Goal: Information Seeking & Learning: Learn about a topic

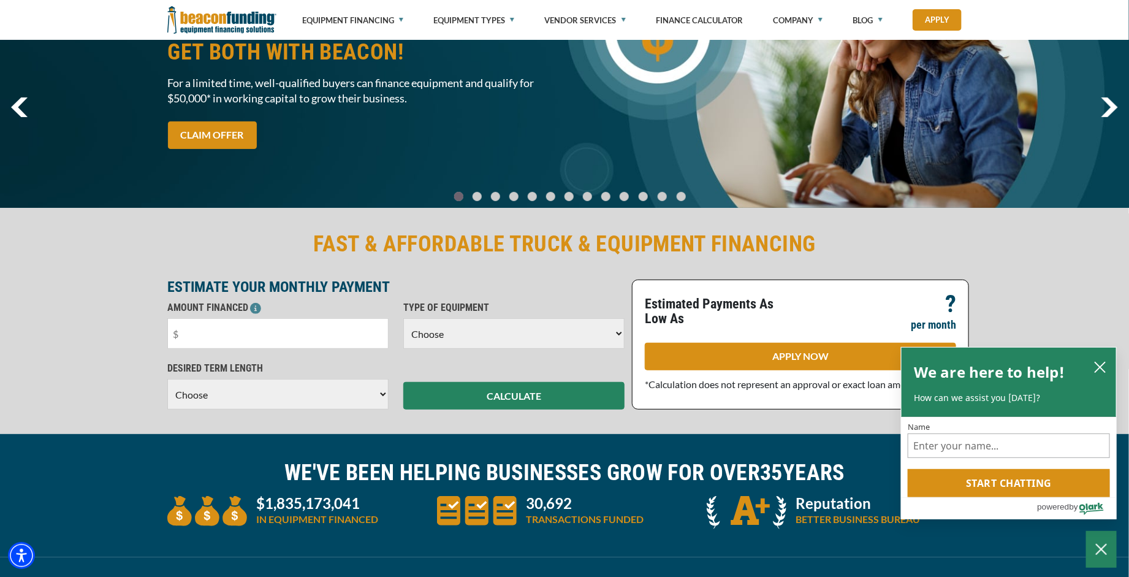
scroll to position [75, 0]
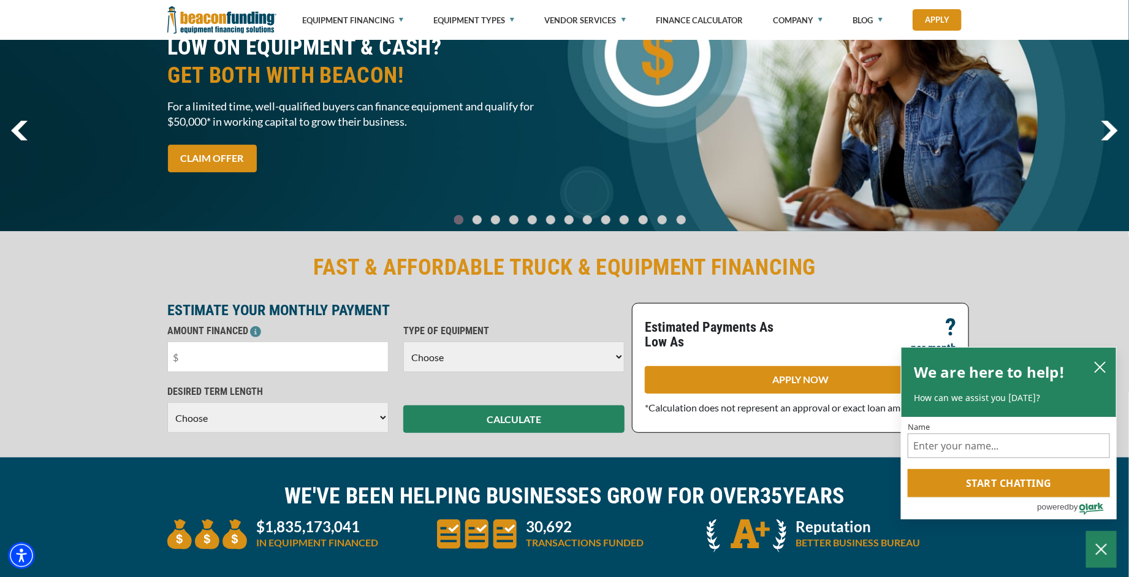
click at [1111, 131] on img "next" at bounding box center [1109, 131] width 17 height 20
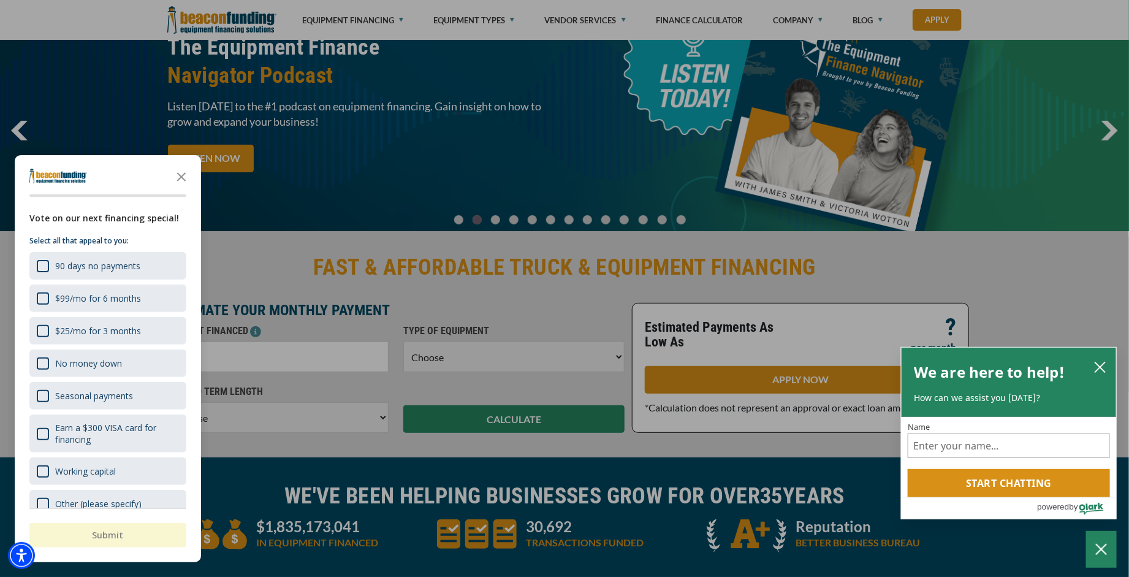
click at [1111, 131] on div at bounding box center [564, 288] width 1129 height 577
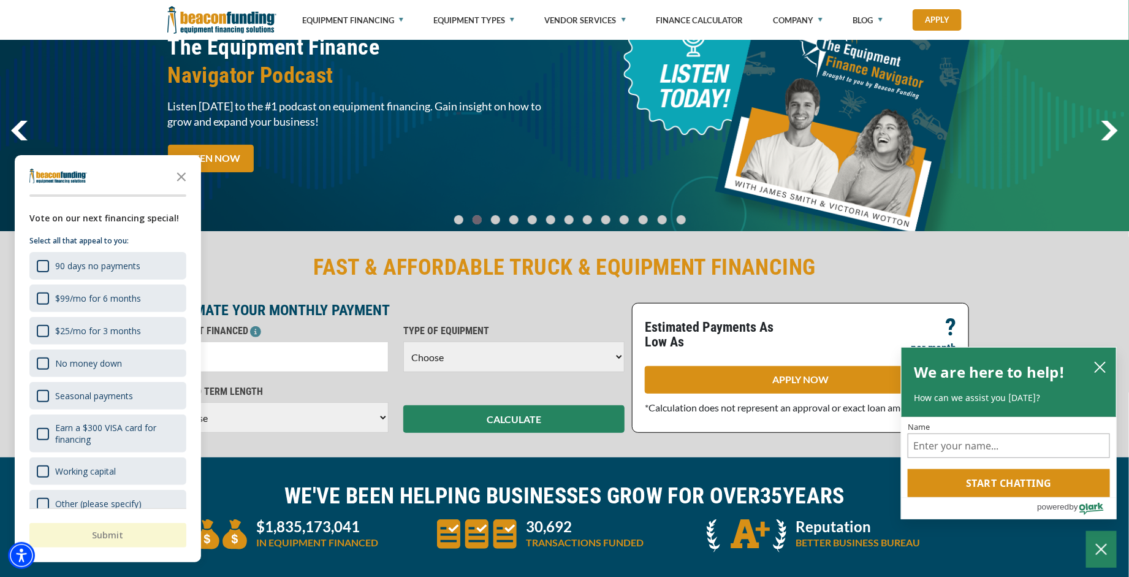
click at [1111, 131] on img "next" at bounding box center [1109, 131] width 17 height 20
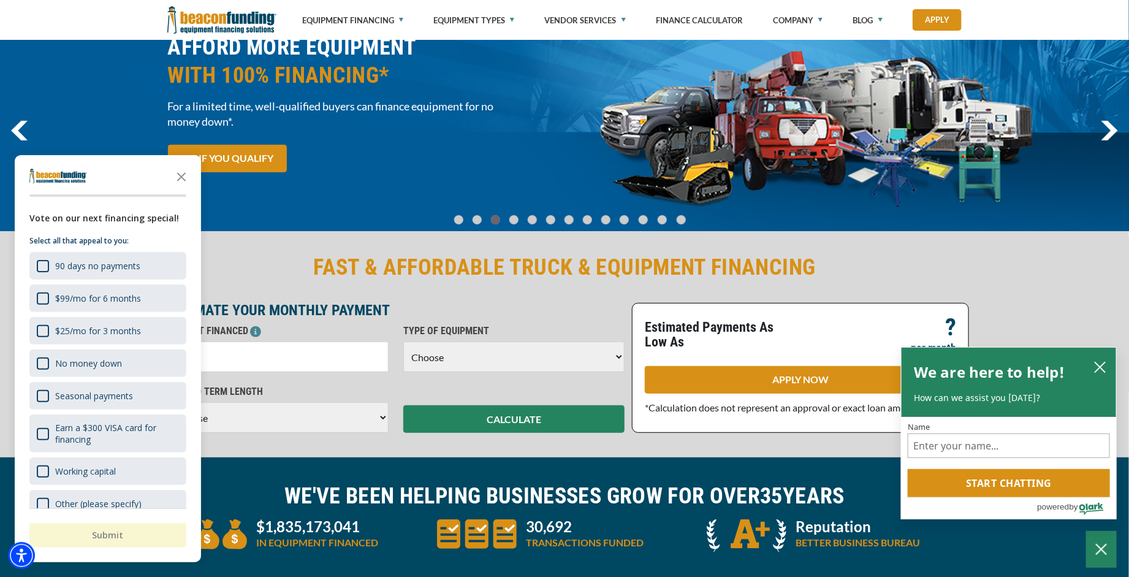
drag, startPoint x: 182, startPoint y: 178, endPoint x: 623, endPoint y: 150, distance: 441.7
click at [182, 178] on polygon "Close the survey" at bounding box center [181, 176] width 9 height 9
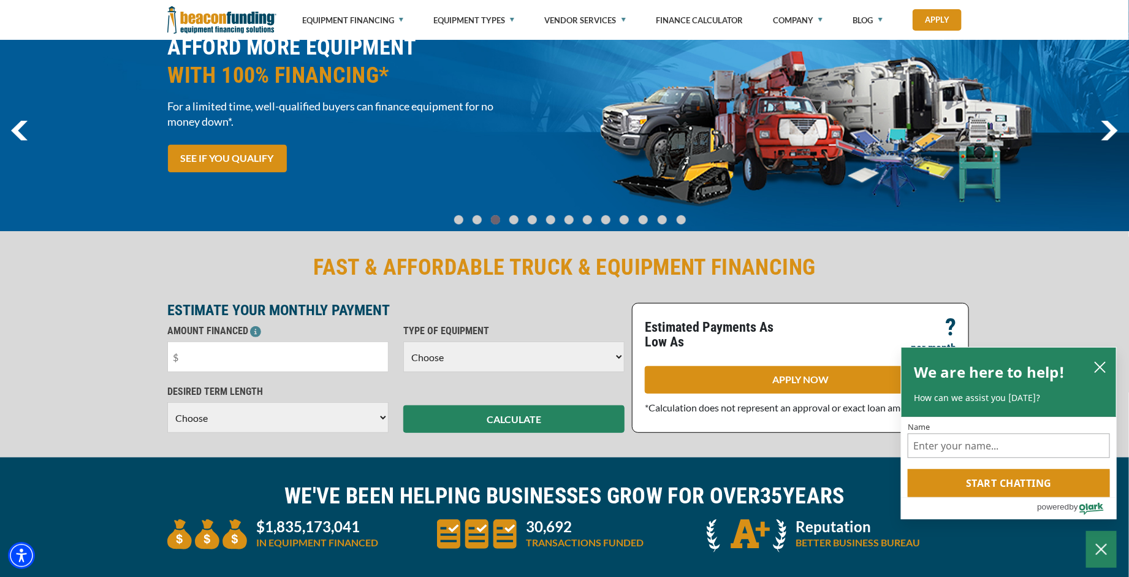
click at [1111, 129] on img "next" at bounding box center [1109, 131] width 17 height 20
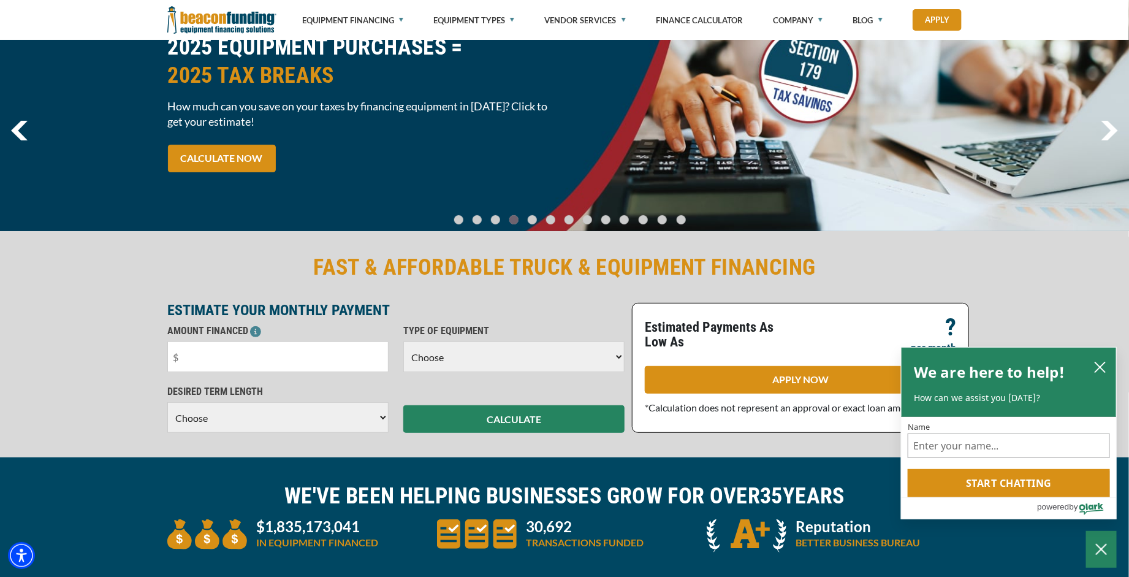
click at [1111, 129] on img "next" at bounding box center [1109, 131] width 17 height 20
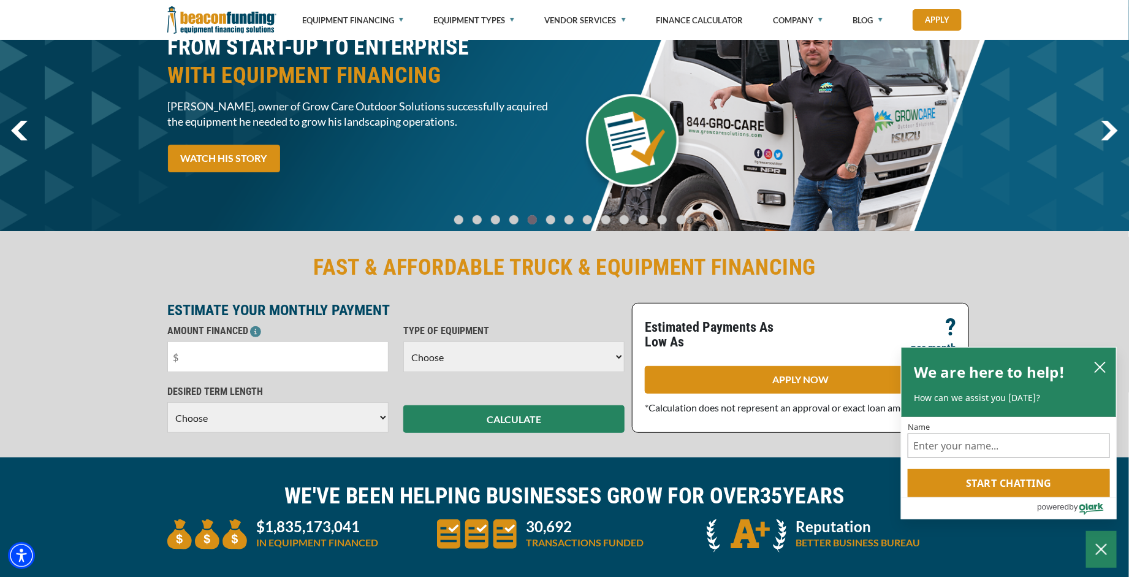
click at [1111, 129] on img "next" at bounding box center [1109, 131] width 17 height 20
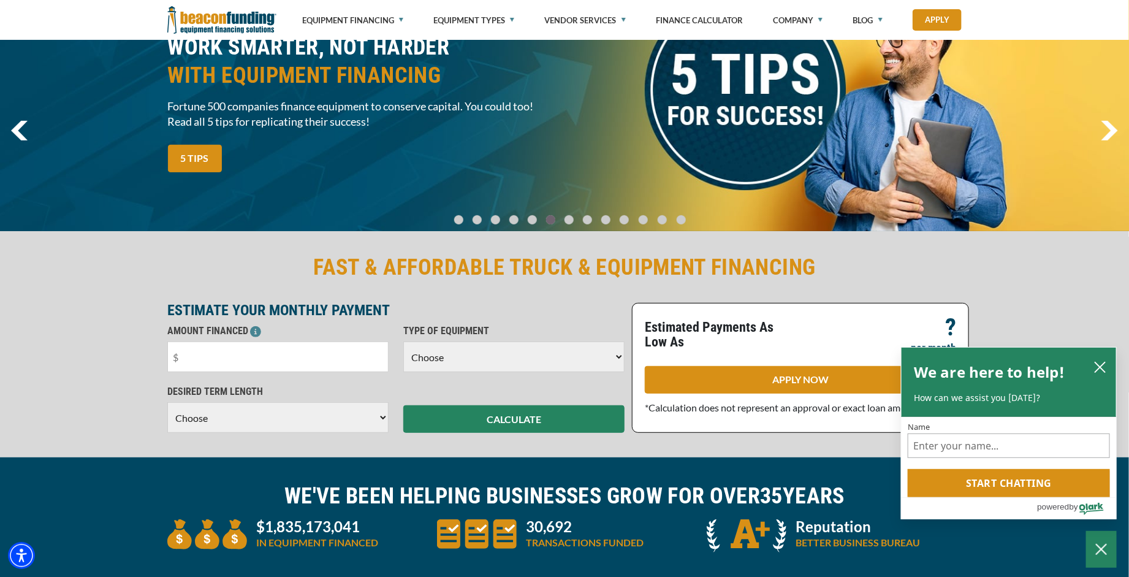
click at [1111, 129] on img "next" at bounding box center [1109, 131] width 17 height 20
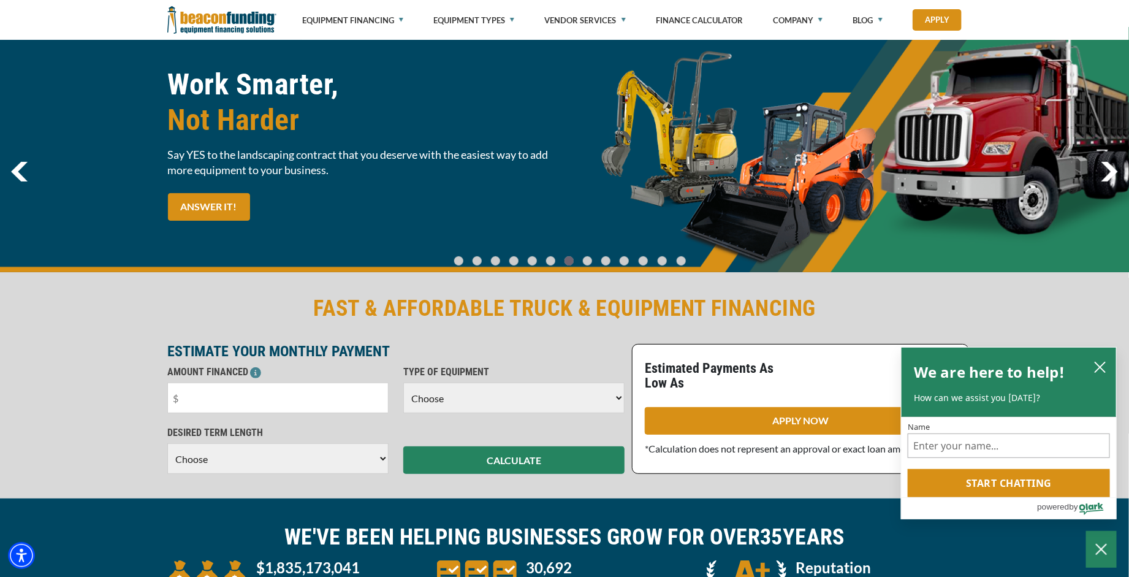
scroll to position [0, 0]
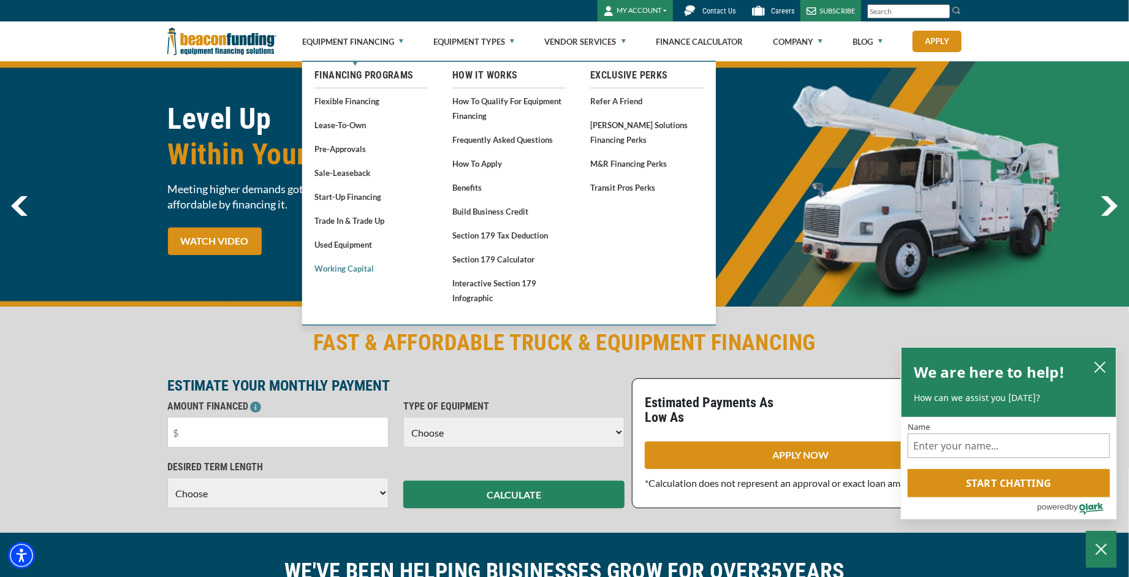
click at [352, 270] on link "Working Capital" at bounding box center [370, 268] width 113 height 15
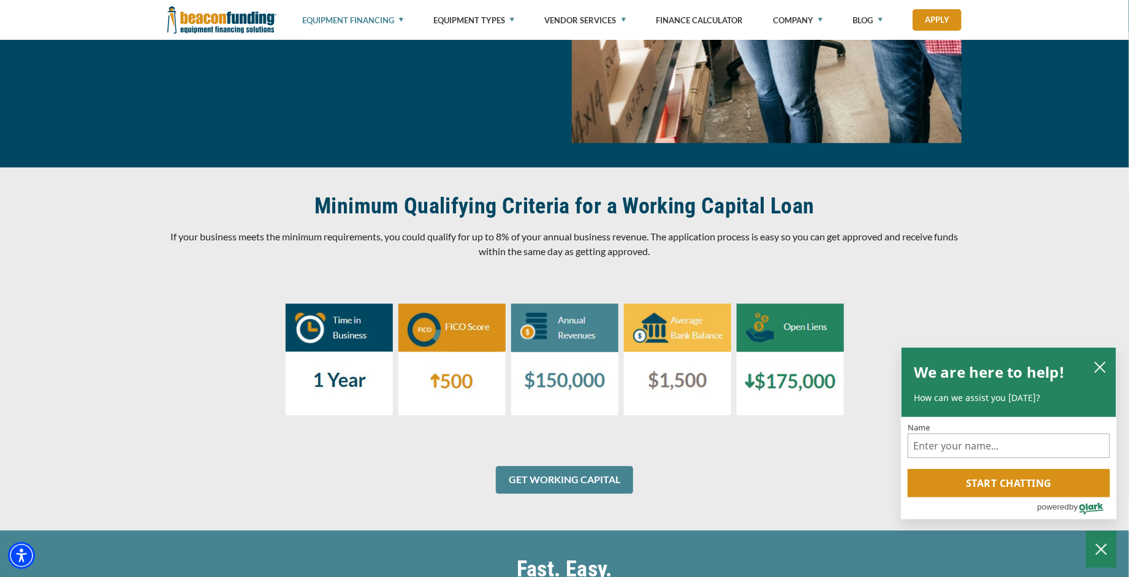
scroll to position [1320, 0]
